Goal: Task Accomplishment & Management: Complete application form

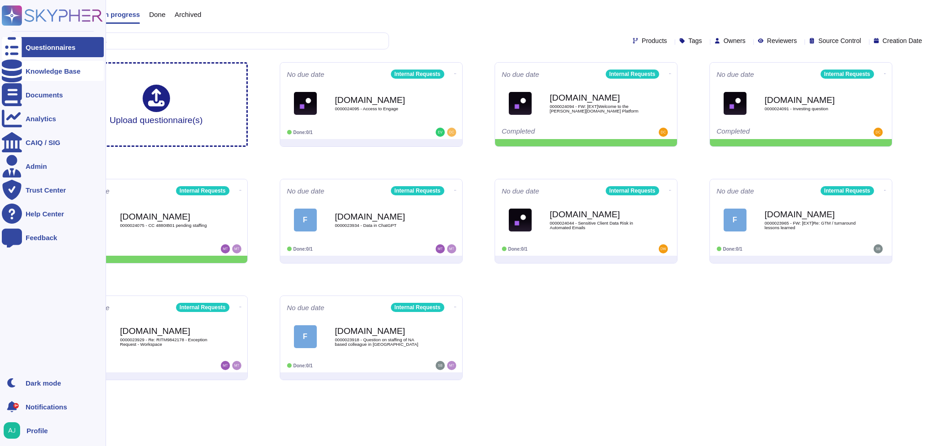
click at [29, 69] on div "Knowledge Base" at bounding box center [53, 71] width 55 height 7
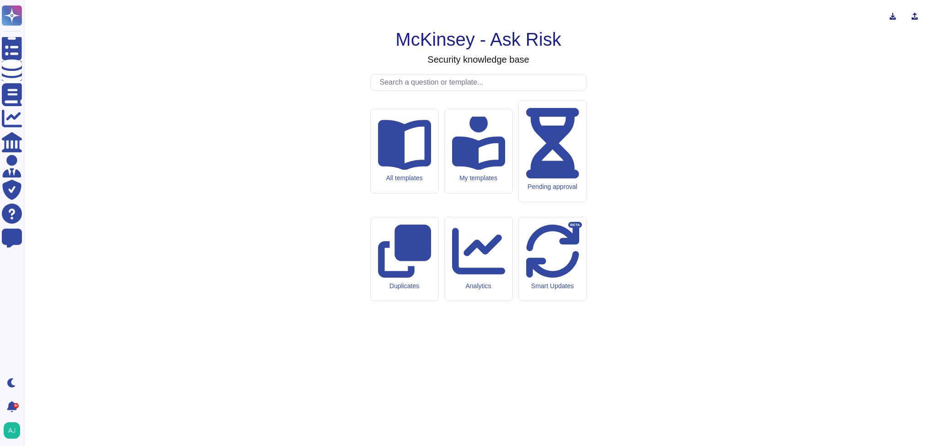
click at [400, 90] on input "text" at bounding box center [480, 82] width 211 height 16
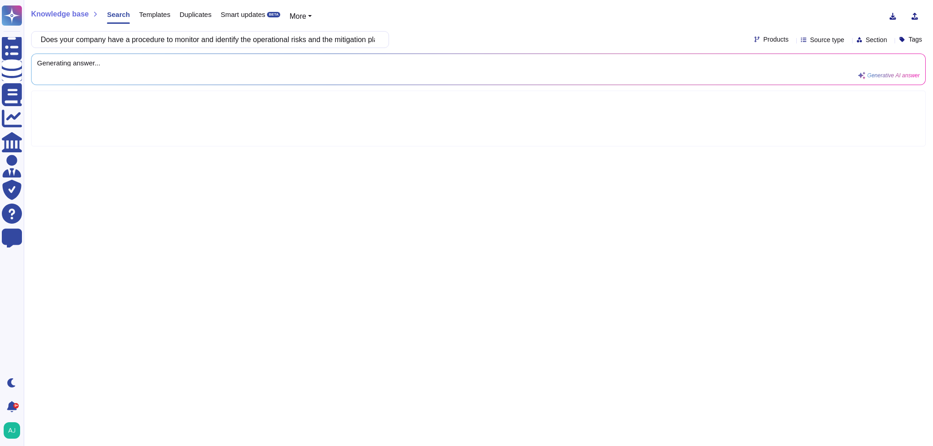
scroll to position [0, 75]
click at [792, 40] on icon at bounding box center [792, 40] width 0 height 0
click at [740, 84] on div at bounding box center [737, 83] width 7 height 7
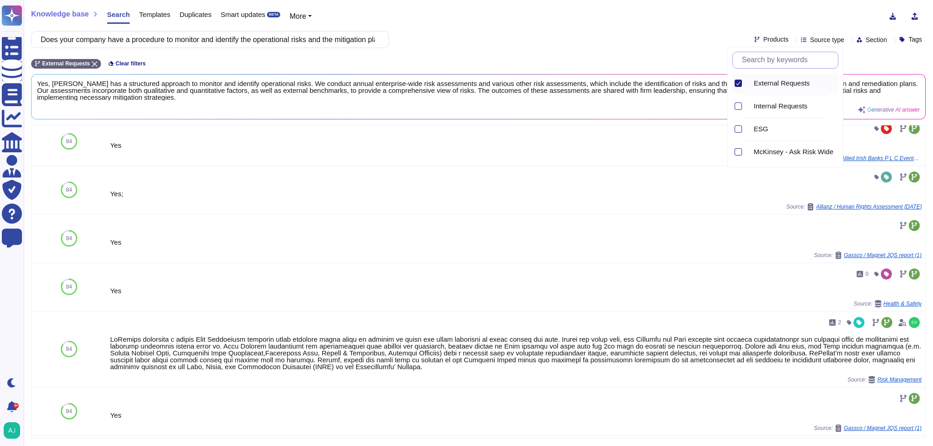
scroll to position [313, 0]
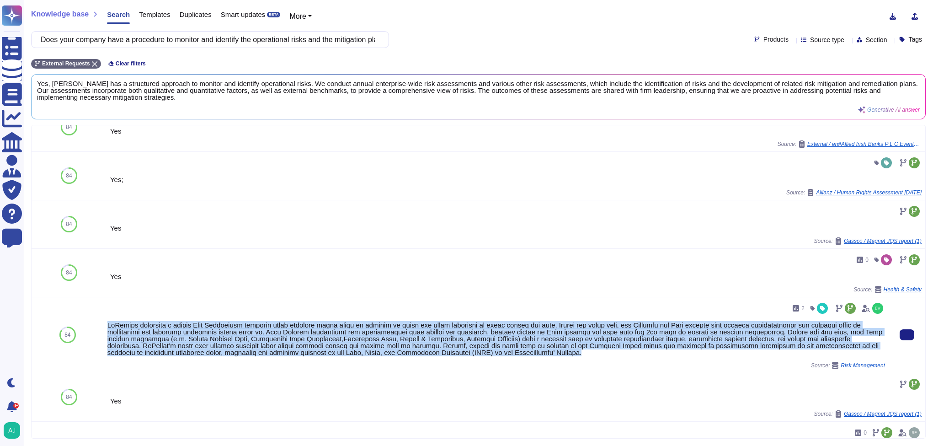
drag, startPoint x: 109, startPoint y: 327, endPoint x: 611, endPoint y: 358, distance: 503.2
click at [611, 358] on div "2 Source: Risk Management" at bounding box center [495, 335] width 777 height 68
copy div "LoRemips dolorsita c adipis Elit Seddoeiusm temporin utlab etdolore magna aliqu…"
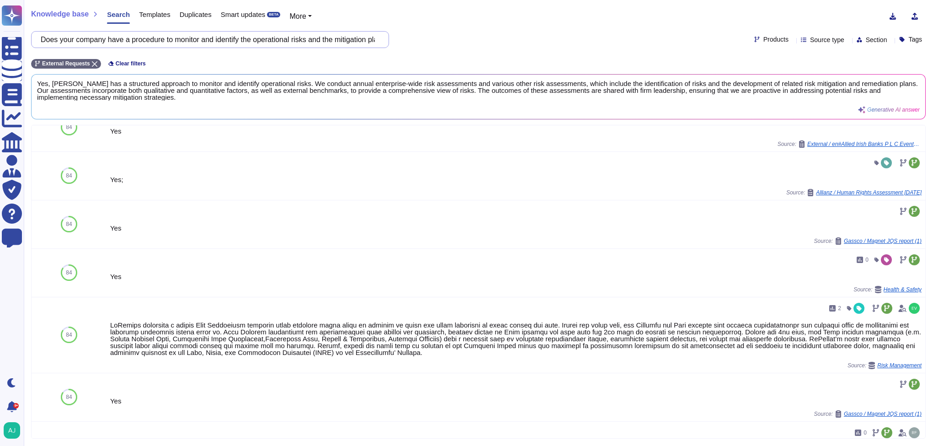
click at [151, 38] on input "Does your company have a procedure to monitor and identify the operational risk…" at bounding box center [207, 40] width 343 height 16
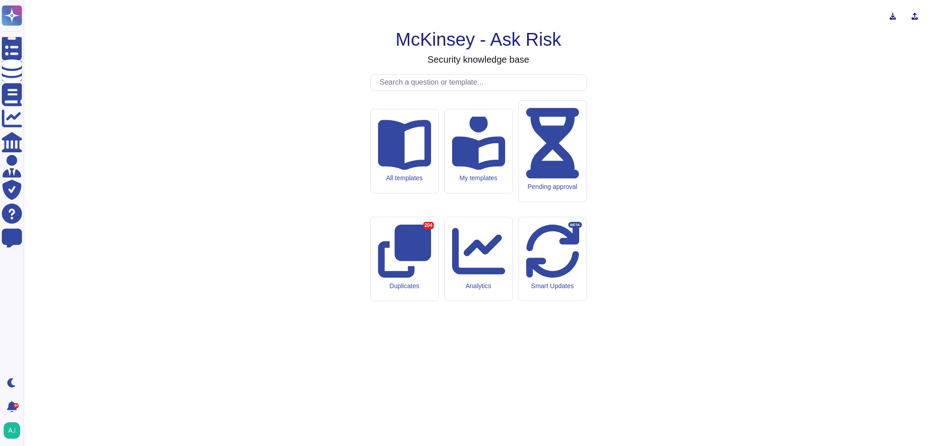
click at [433, 91] on div at bounding box center [478, 82] width 217 height 17
click at [431, 90] on input "text" at bounding box center [480, 82] width 211 height 16
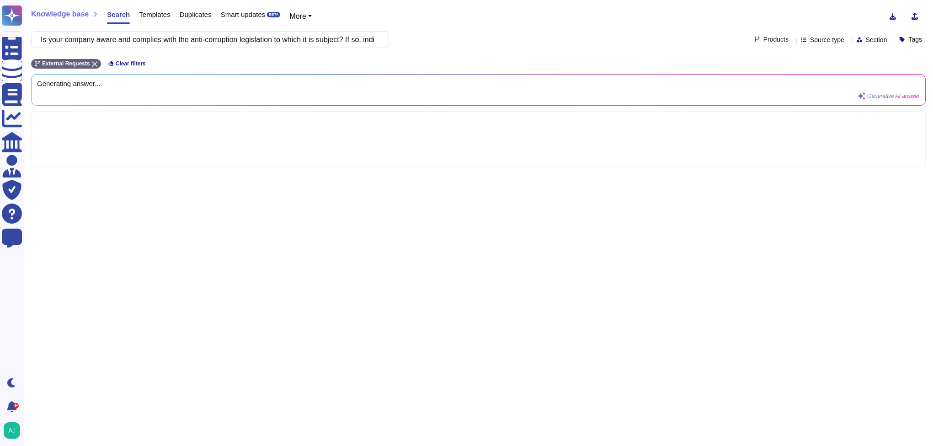
scroll to position [0, 210]
click at [792, 40] on icon at bounding box center [792, 40] width 0 height 0
click at [699, 13] on div "Knowledge base Search Templates Duplicates Smart updates BETA More" at bounding box center [474, 16] width 887 height 18
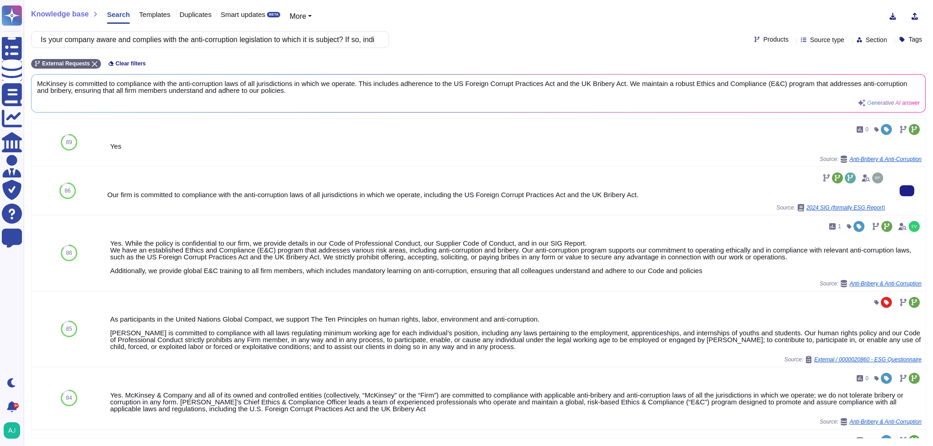
click at [408, 196] on div "Our firm is committed to compliance with the anti-corruption laws of all jurisd…" at bounding box center [495, 194] width 777 height 7
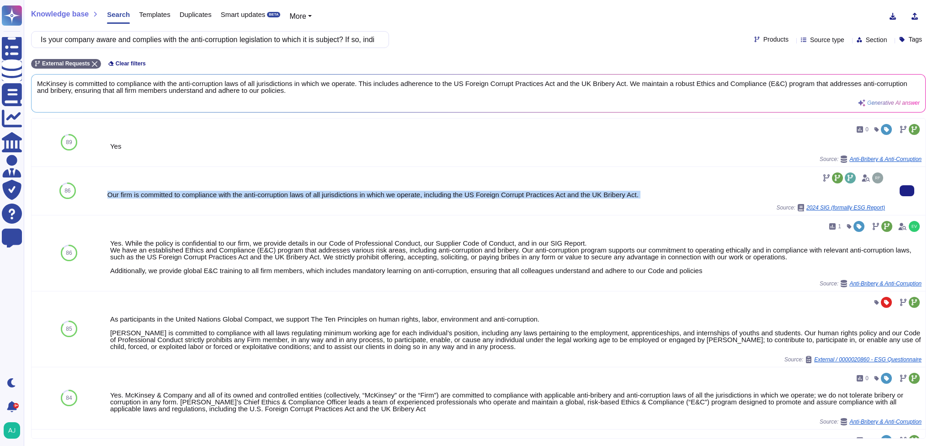
click at [408, 196] on div "Our firm is committed to compliance with the anti-corruption laws of all jurisd…" at bounding box center [495, 194] width 777 height 7
copy div "Our firm is committed to compliance with the anti-corruption laws of all jurisd…"
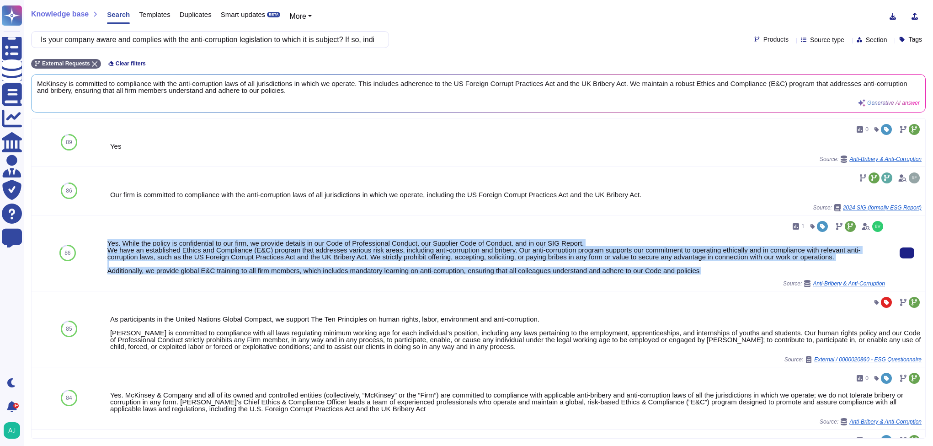
drag, startPoint x: 107, startPoint y: 245, endPoint x: 736, endPoint y: 281, distance: 629.8
click at [736, 281] on div "1 Yes. While the policy is confidential to our firm, we provide details in our …" at bounding box center [495, 253] width 777 height 68
copy div "Yes. While the policy is confidential to our firm, we provide details in our Co…"
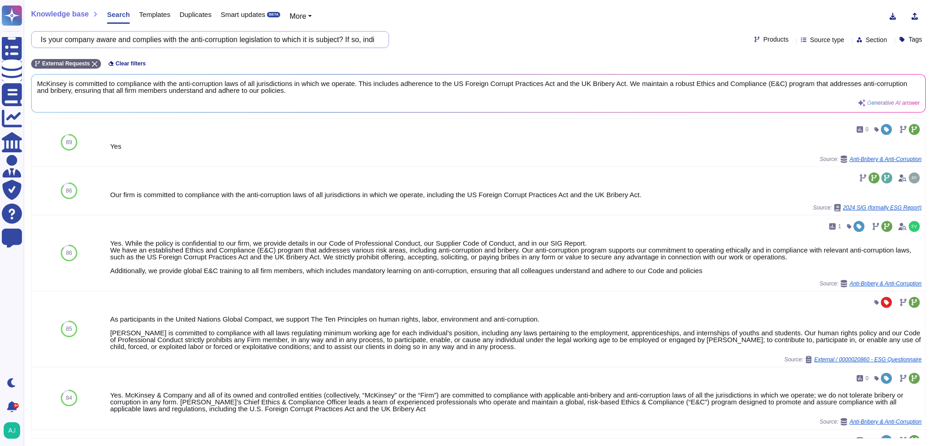
click at [319, 38] on input "Is your company aware and complies with the anti-corruption legislation to whic…" at bounding box center [207, 40] width 343 height 16
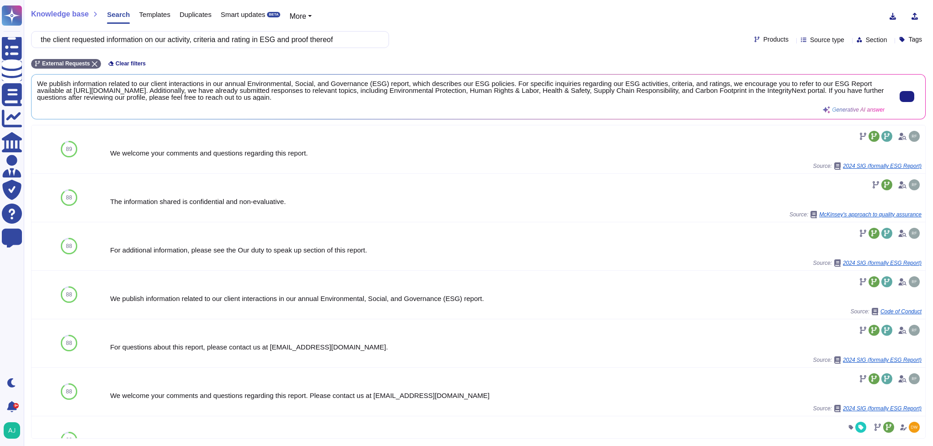
click at [262, 85] on span "We publish information related to our client interactions in our annual Environ…" at bounding box center [460, 90] width 847 height 21
click at [243, 86] on span "We publish information related to our client interactions in our annual Environ…" at bounding box center [460, 90] width 847 height 21
copy div "Questionnaires Knowledge Base Documents Analytics CAIQ / SIG Admin Trust Center…"
click at [536, 45] on div "the client requested information on our activity, criteria and rating in ESG an…" at bounding box center [478, 39] width 894 height 17
click at [418, 91] on span "We publish information related to our client interactions in our annual Environ…" at bounding box center [460, 90] width 847 height 21
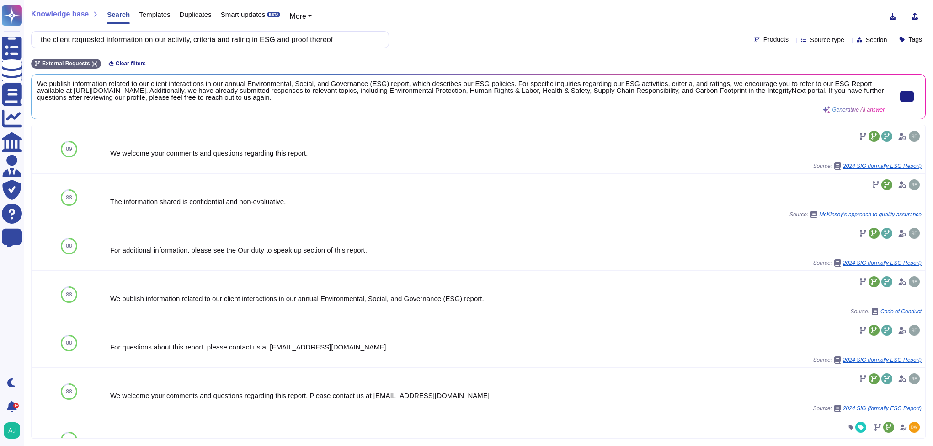
click at [418, 91] on span "We publish information related to our client interactions in our annual Environ…" at bounding box center [460, 90] width 847 height 21
click at [415, 81] on span "We publish information related to our client interactions in our annual Environ…" at bounding box center [460, 90] width 847 height 21
click at [422, 96] on span "We publish information related to our client interactions in our annual Environ…" at bounding box center [460, 90] width 847 height 21
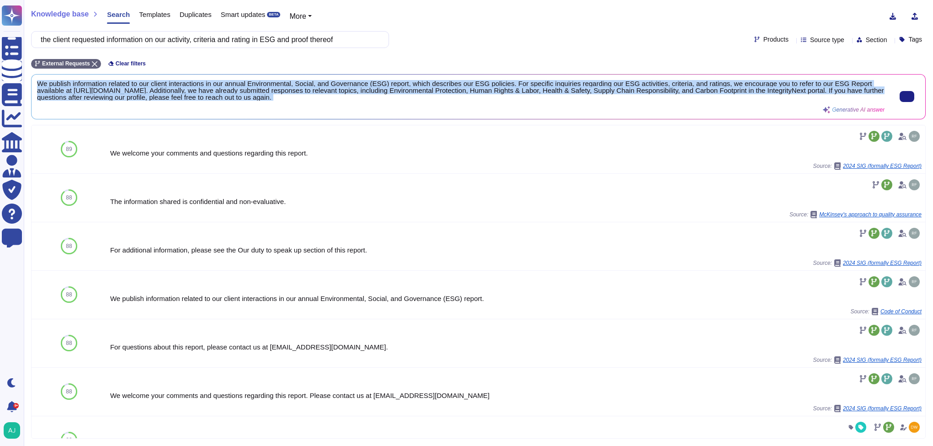
click at [422, 96] on span "We publish information related to our client interactions in our annual Environ…" at bounding box center [460, 90] width 847 height 21
copy div "We publish information related to our client interactions in our annual Environ…"
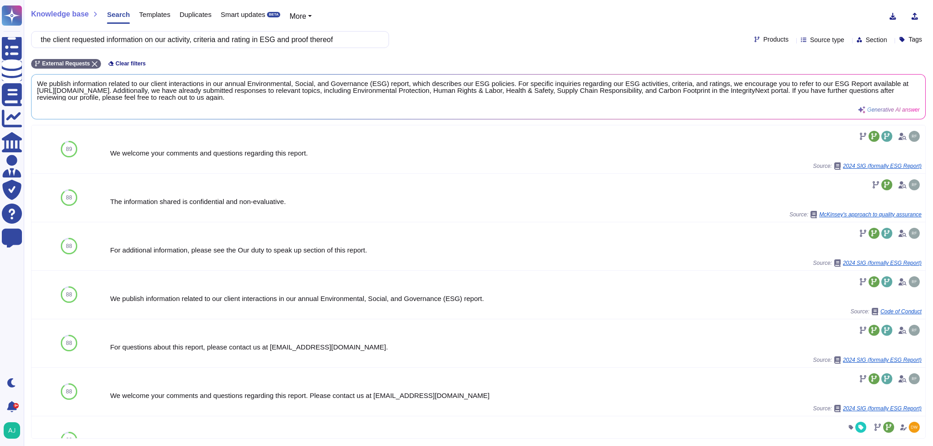
click at [421, 36] on div "the client requested information on our activity, criteria and rating in ESG an…" at bounding box center [478, 39] width 894 height 17
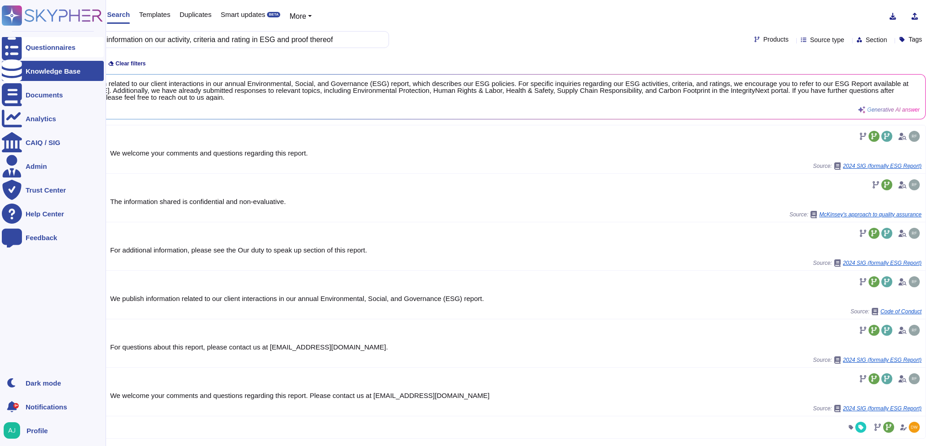
click at [64, 46] on div "Questionnaires" at bounding box center [51, 47] width 50 height 7
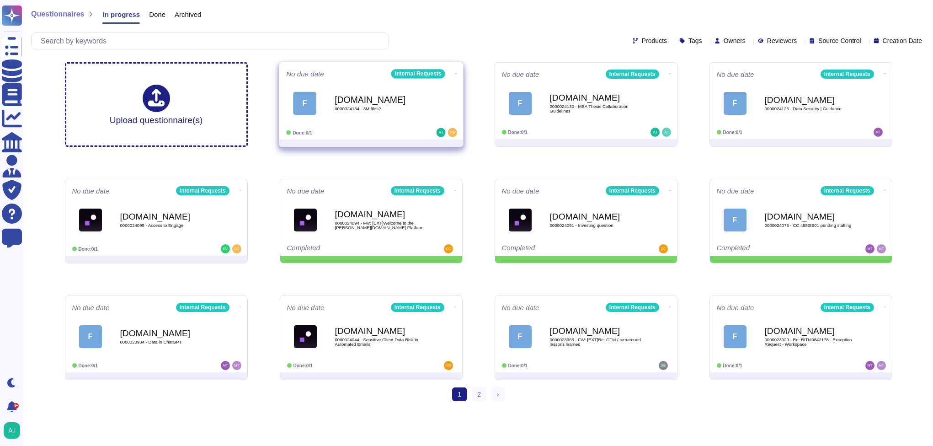
click at [408, 128] on div at bounding box center [427, 132] width 57 height 9
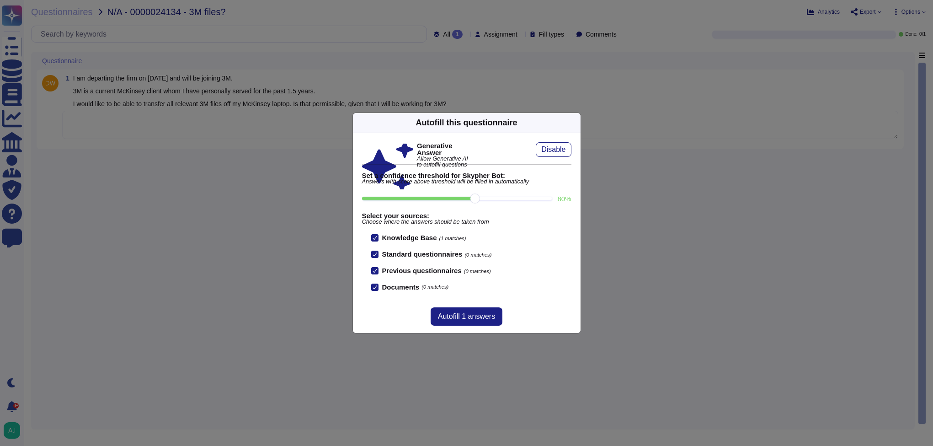
click at [270, 223] on div "Autofill this questionnaire Generative Answer Allow Generative AI to autofill q…" at bounding box center [466, 223] width 933 height 446
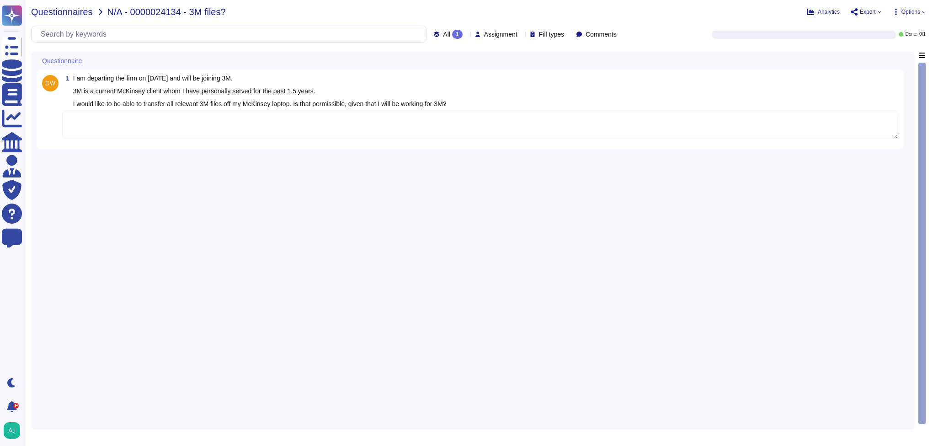
click at [75, 8] on span "Questionnaires" at bounding box center [62, 11] width 62 height 9
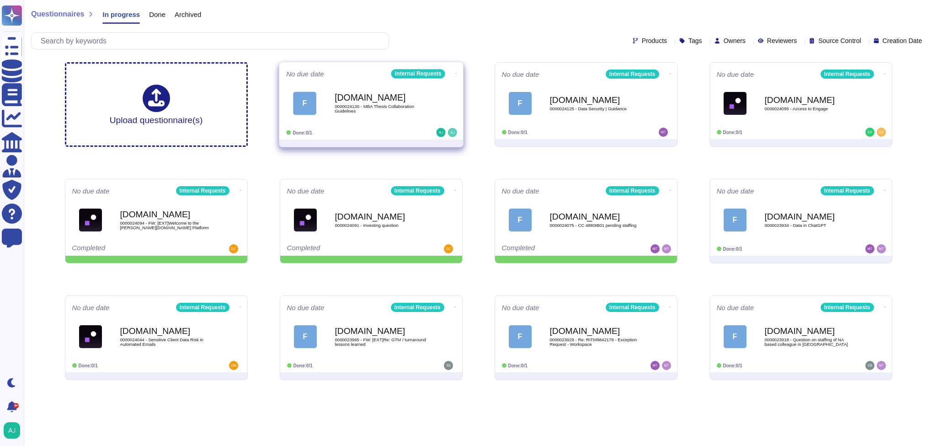
click at [390, 117] on div "Force.com 0000024130 - MBA Thesis Collaboration Guidelines" at bounding box center [381, 103] width 92 height 37
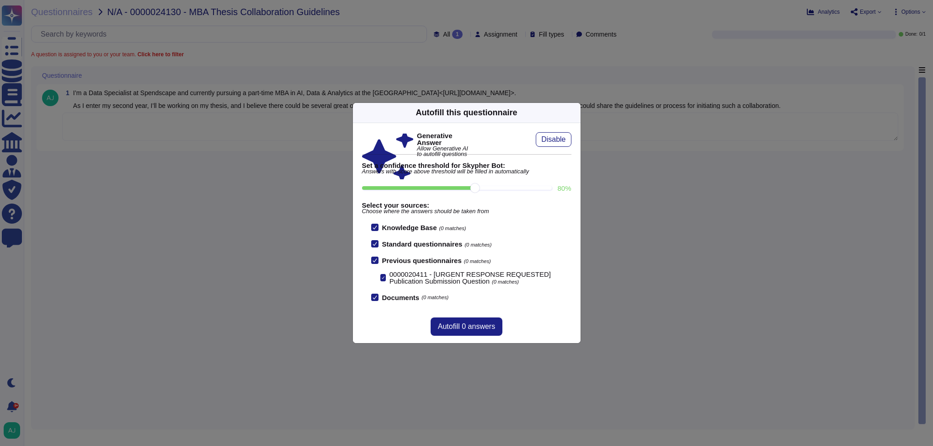
click at [712, 145] on div "Autofill this questionnaire Generative Answer Allow Generative AI to autofill q…" at bounding box center [466, 223] width 933 height 446
